Goal: Find specific page/section: Find specific page/section

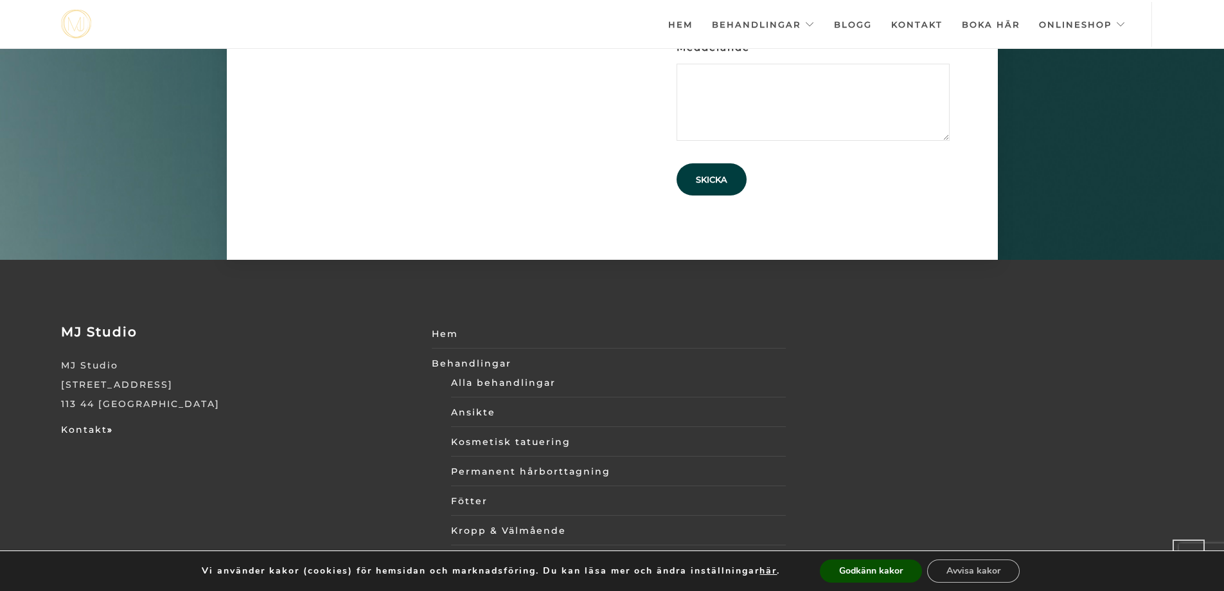
scroll to position [4478, 0]
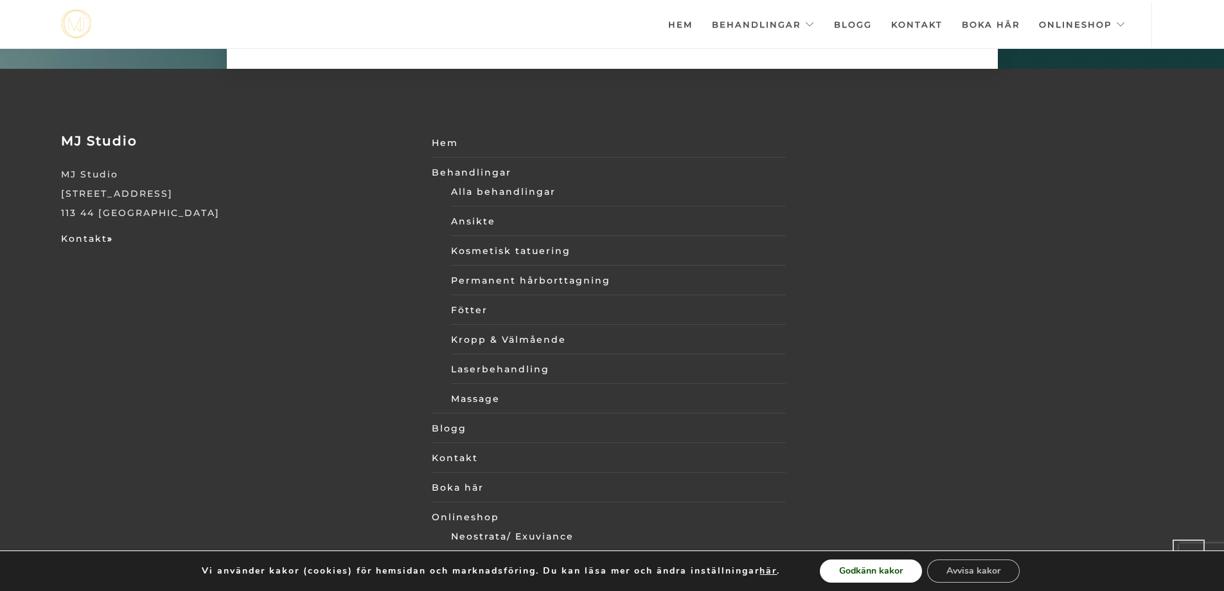
click at [866, 569] on button "Godkänn kakor" at bounding box center [871, 570] width 102 height 23
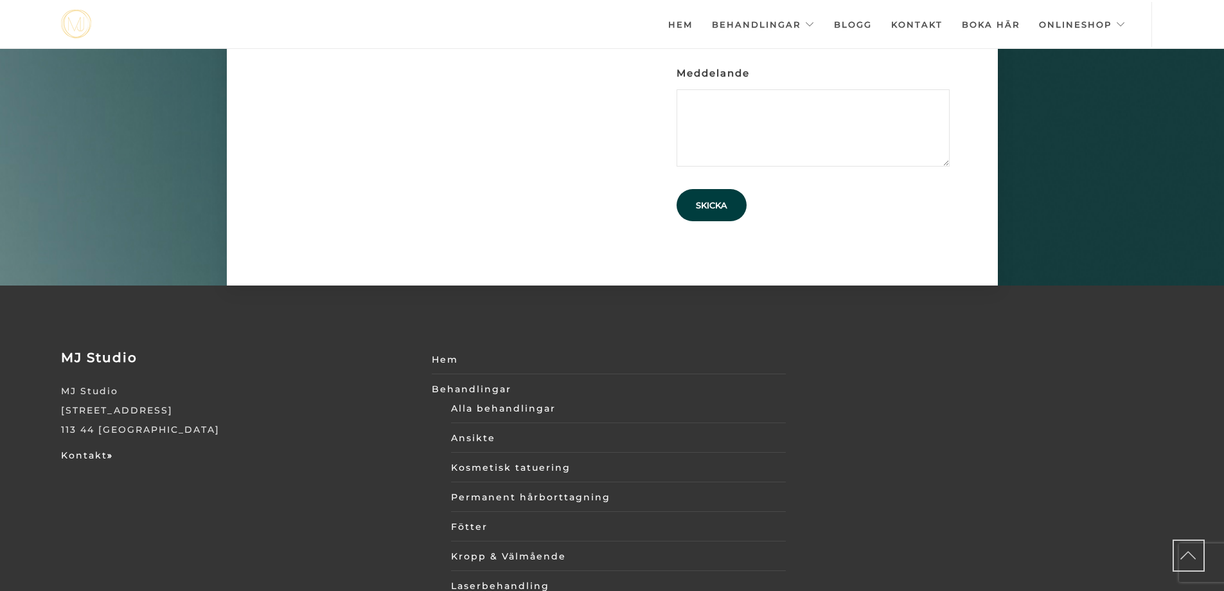
scroll to position [4259, 0]
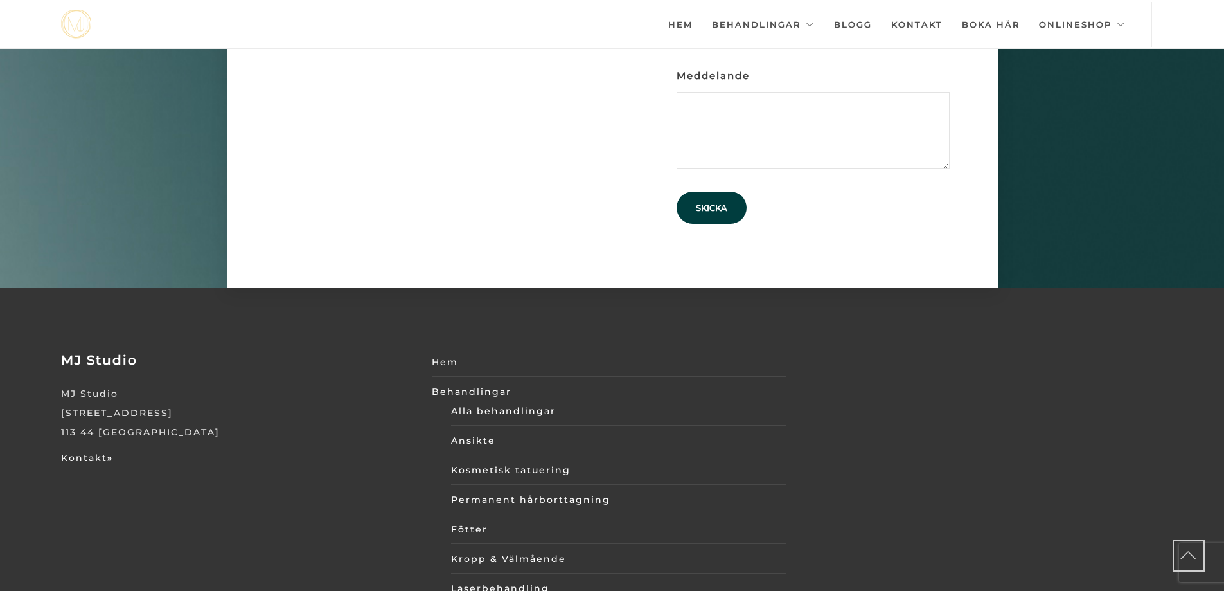
click at [918, 17] on link "Kontakt" at bounding box center [916, 24] width 51 height 45
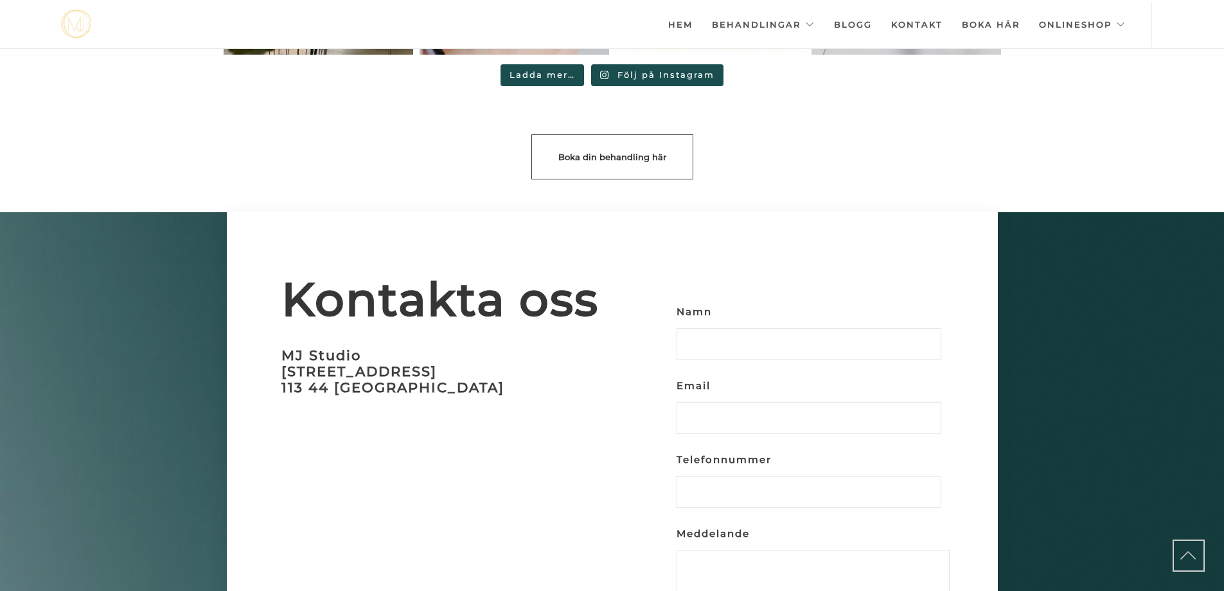
scroll to position [3816, 0]
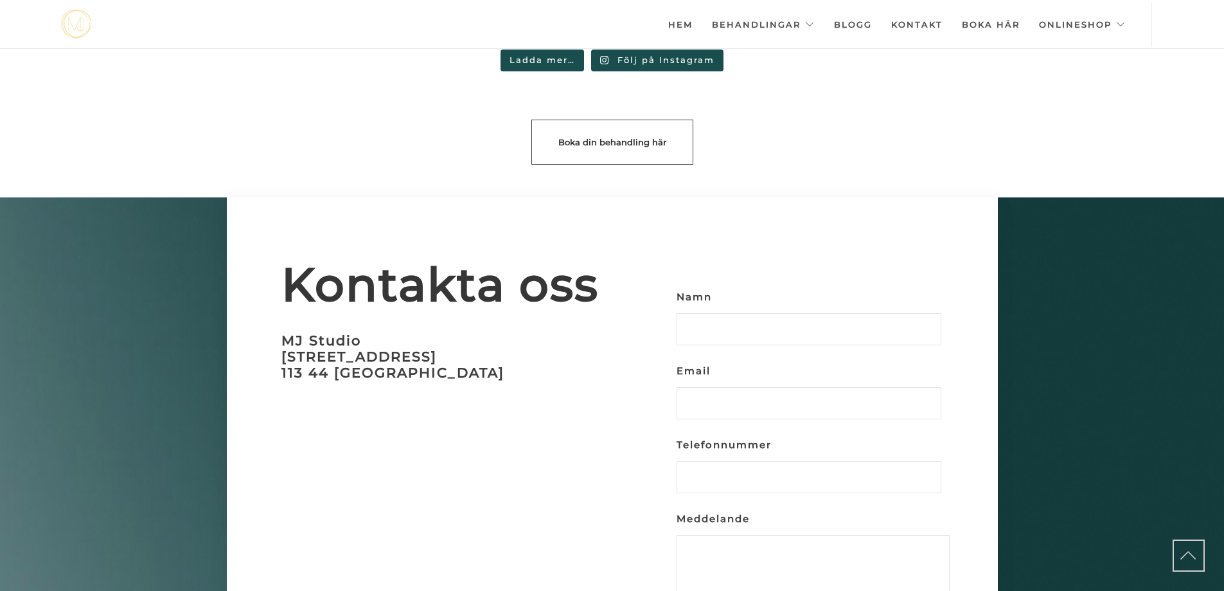
click at [685, 21] on link "Hem" at bounding box center [680, 24] width 24 height 45
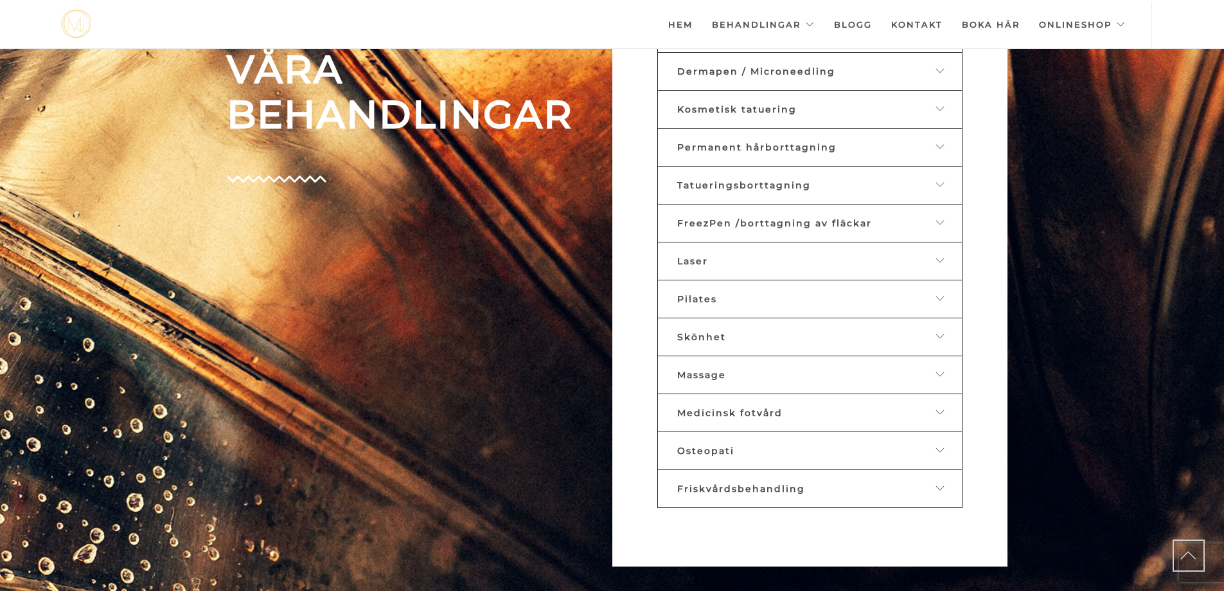
scroll to position [664, 0]
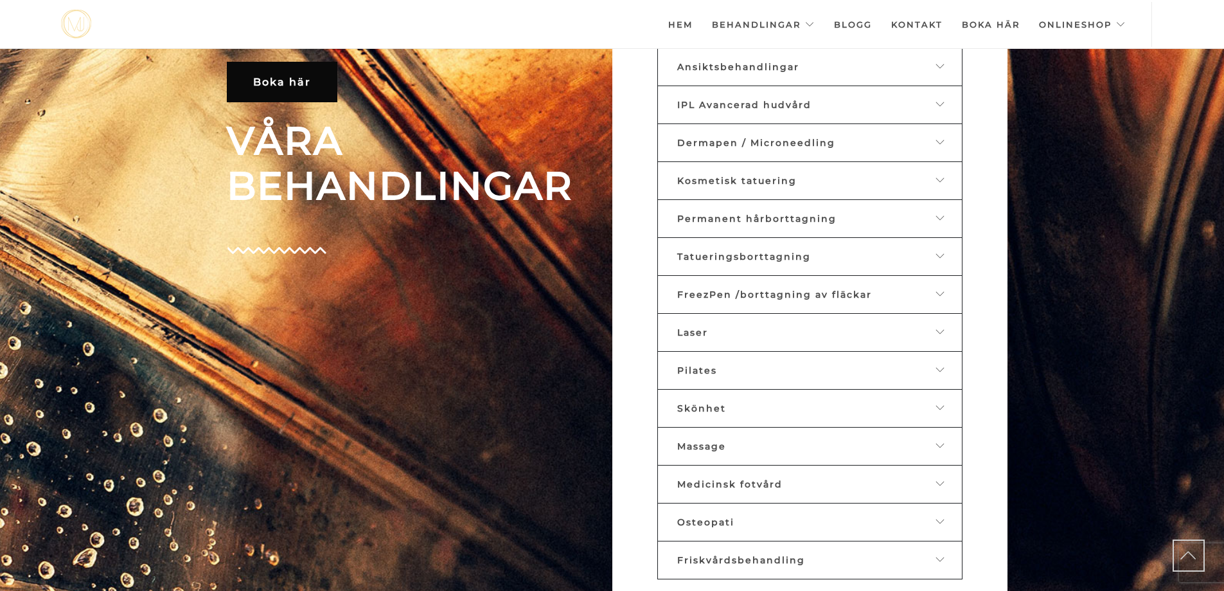
click at [944, 555] on icon at bounding box center [941, 559] width 10 height 9
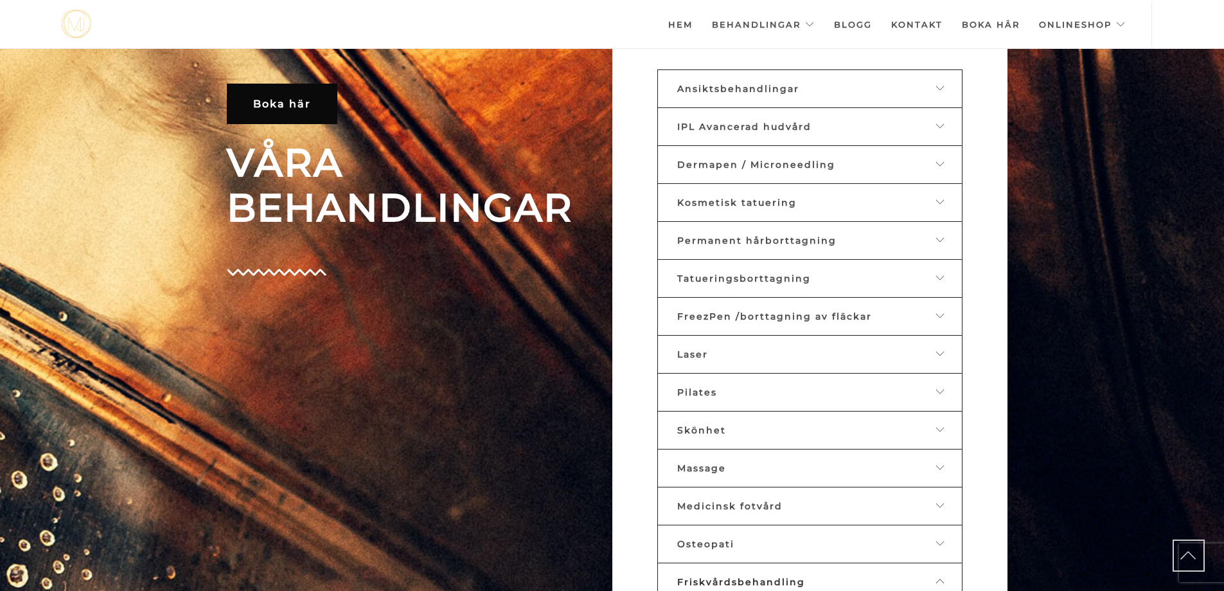
scroll to position [638, 0]
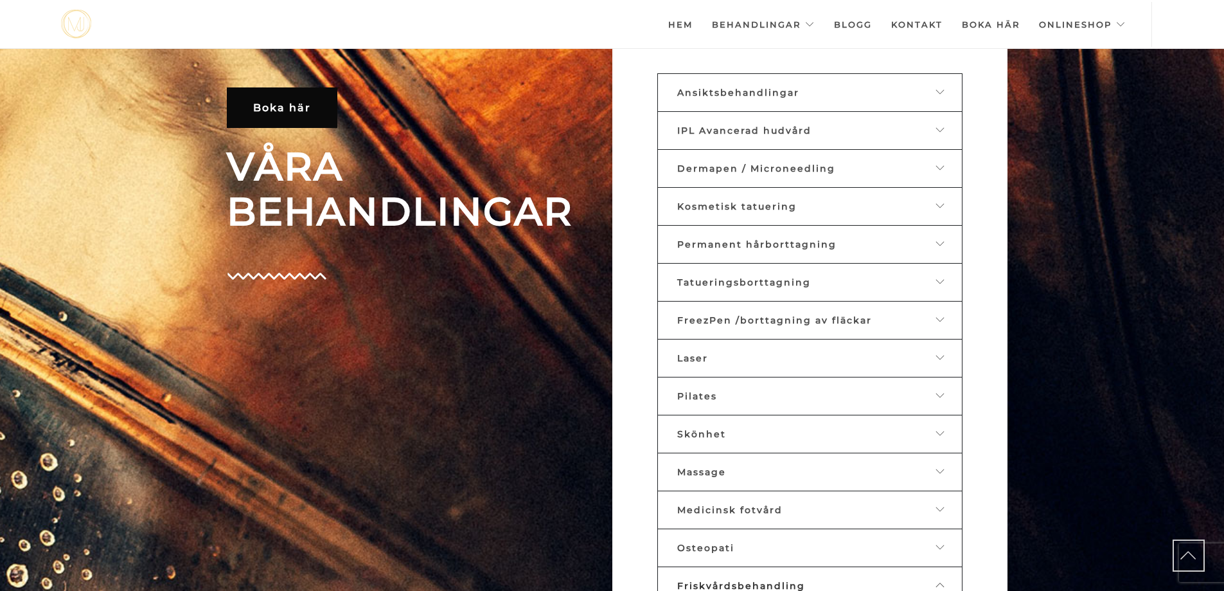
click at [938, 431] on icon at bounding box center [941, 433] width 10 height 9
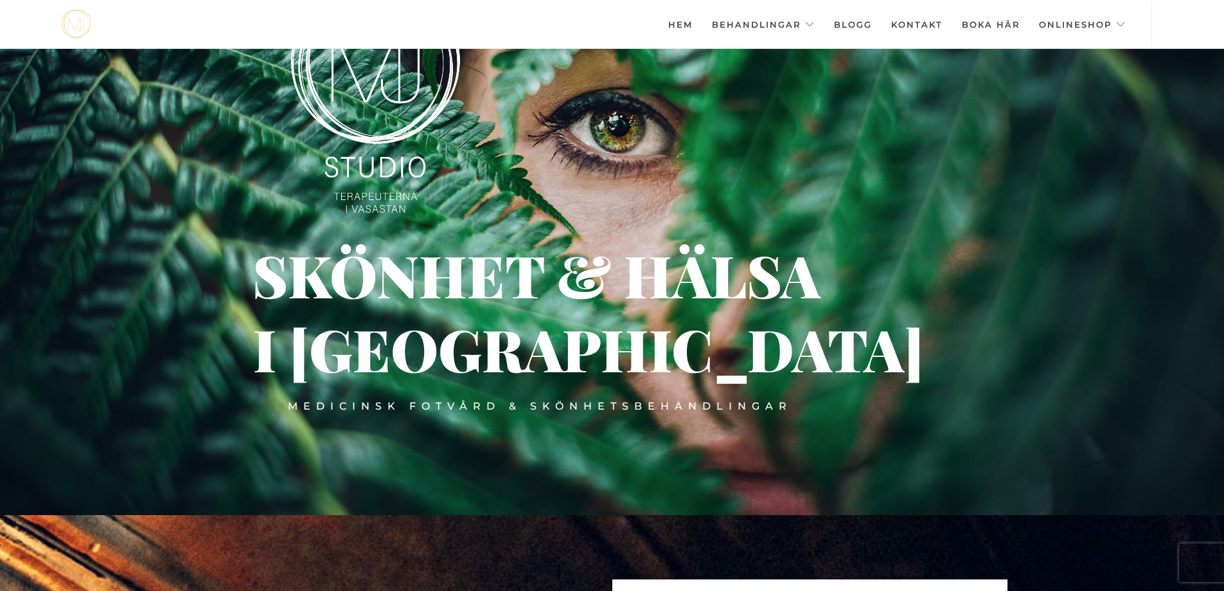
scroll to position [0, 0]
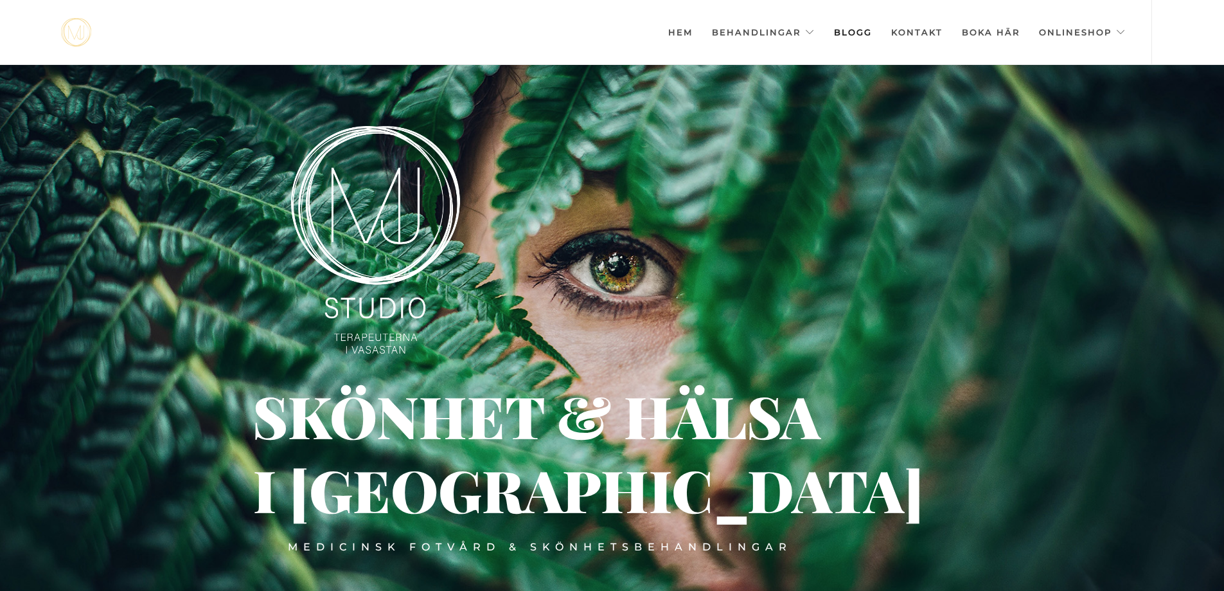
click at [848, 29] on link "Blogg" at bounding box center [853, 32] width 38 height 64
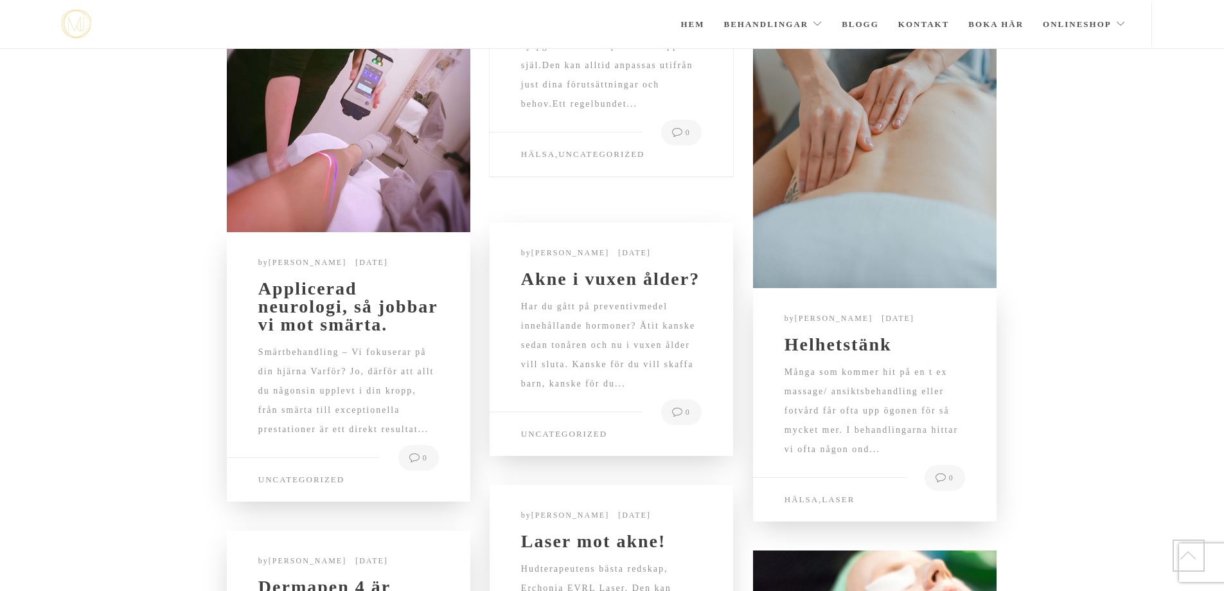
scroll to position [860, 0]
